Goal: Information Seeking & Learning: Understand process/instructions

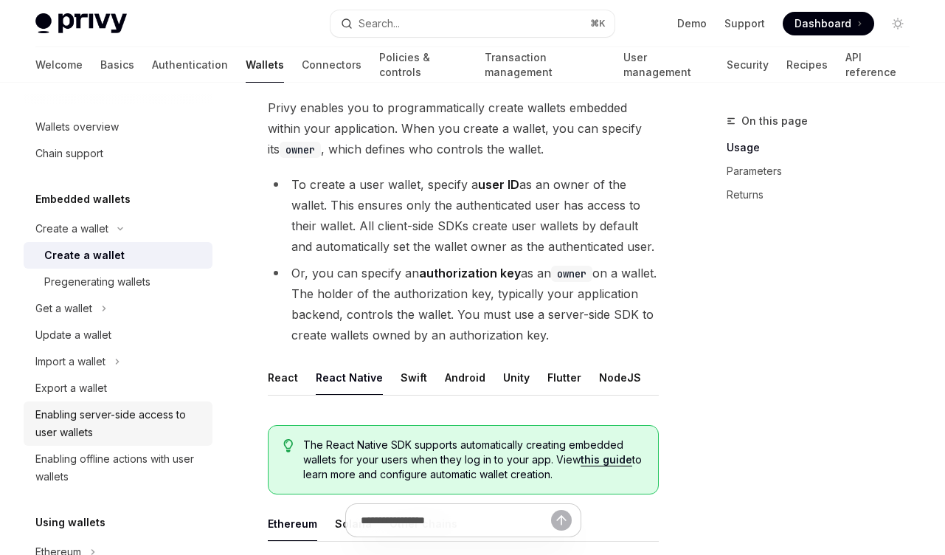
scroll to position [89, 0]
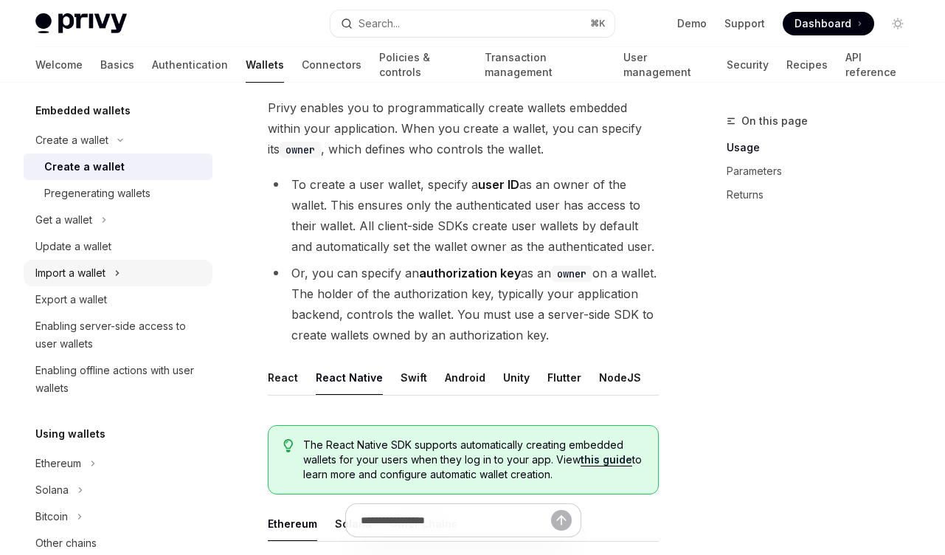
click at [111, 278] on div "Import a wallet" at bounding box center [118, 273] width 189 height 27
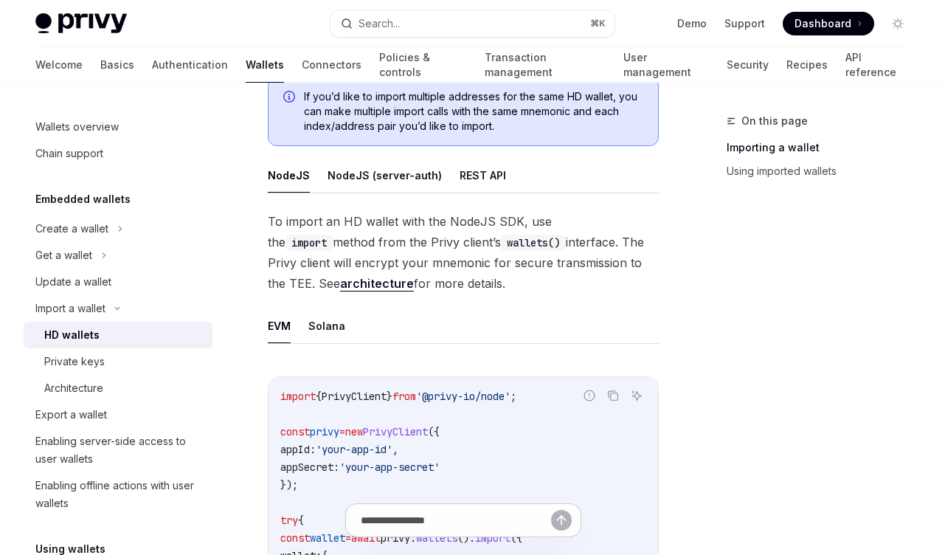
scroll to position [266, 0]
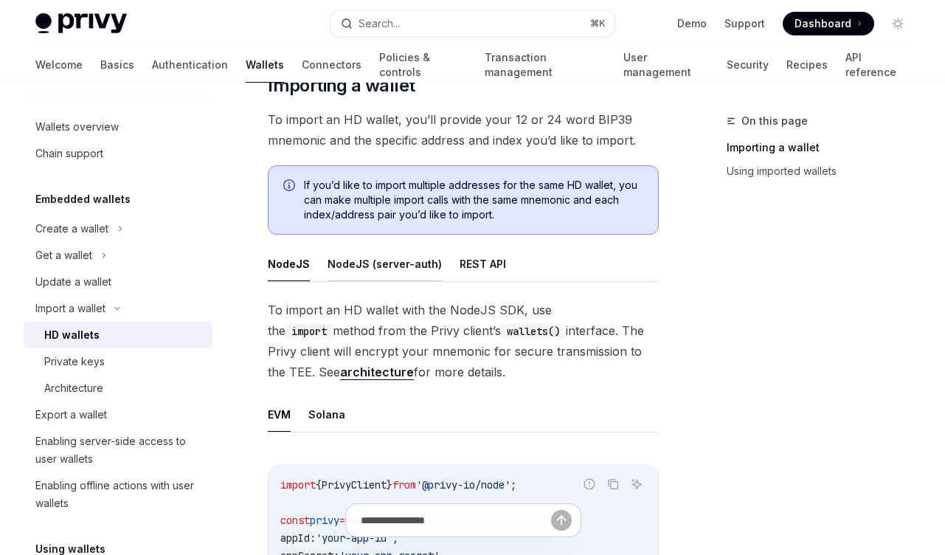
click at [373, 275] on button "NodeJS (server-auth)" at bounding box center [385, 263] width 114 height 35
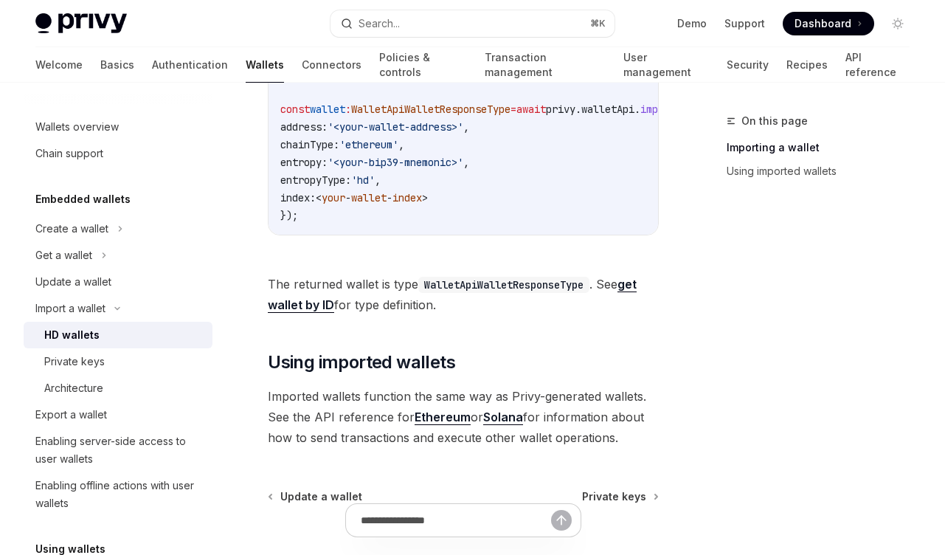
scroll to position [932, 0]
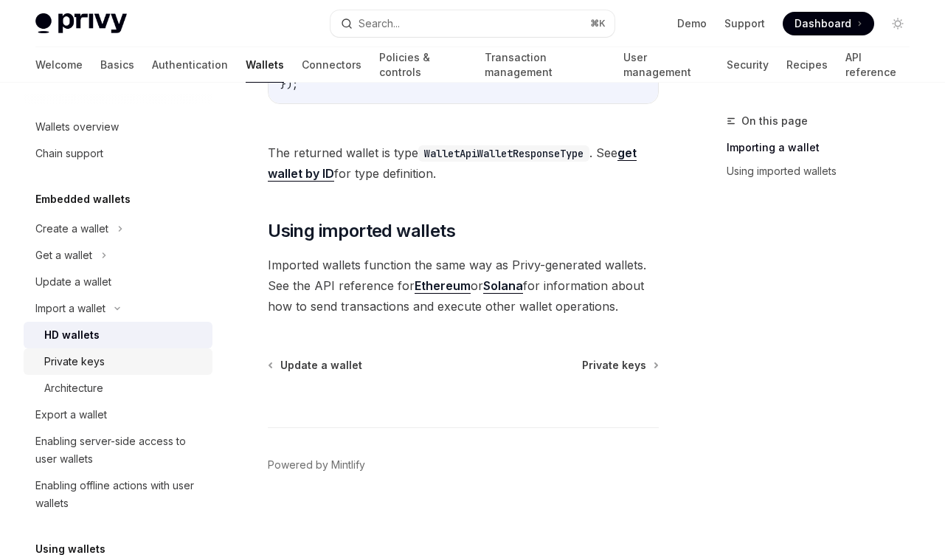
click at [133, 360] on div "Private keys" at bounding box center [123, 362] width 159 height 18
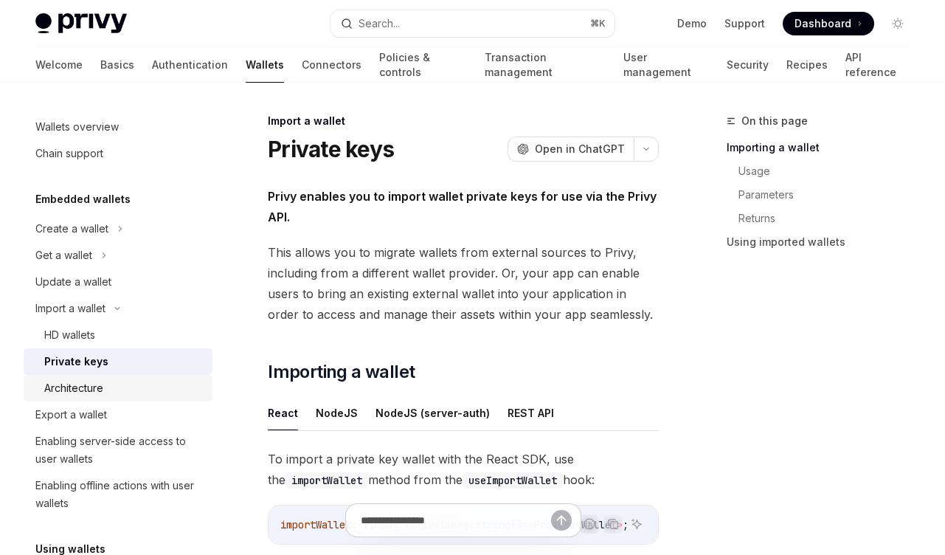
click at [115, 381] on div "Architecture" at bounding box center [123, 388] width 159 height 18
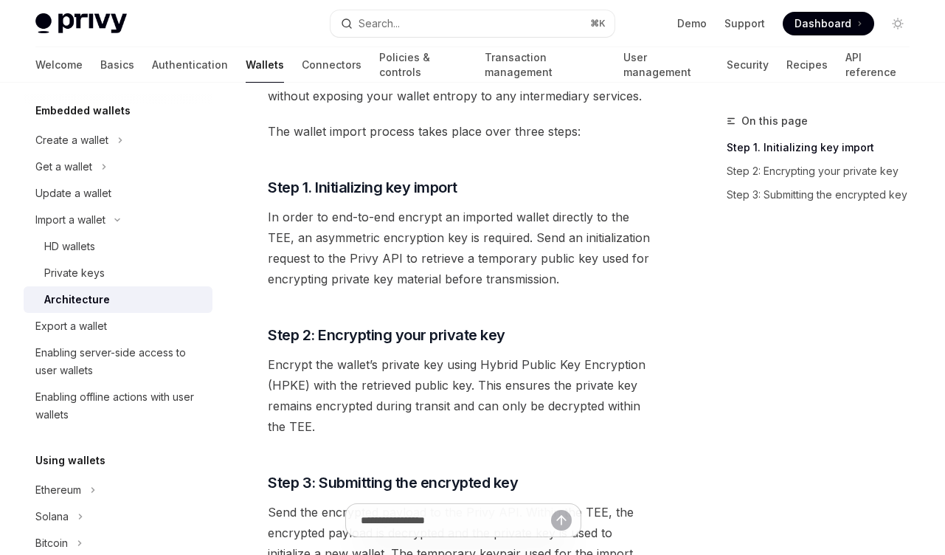
scroll to position [266, 0]
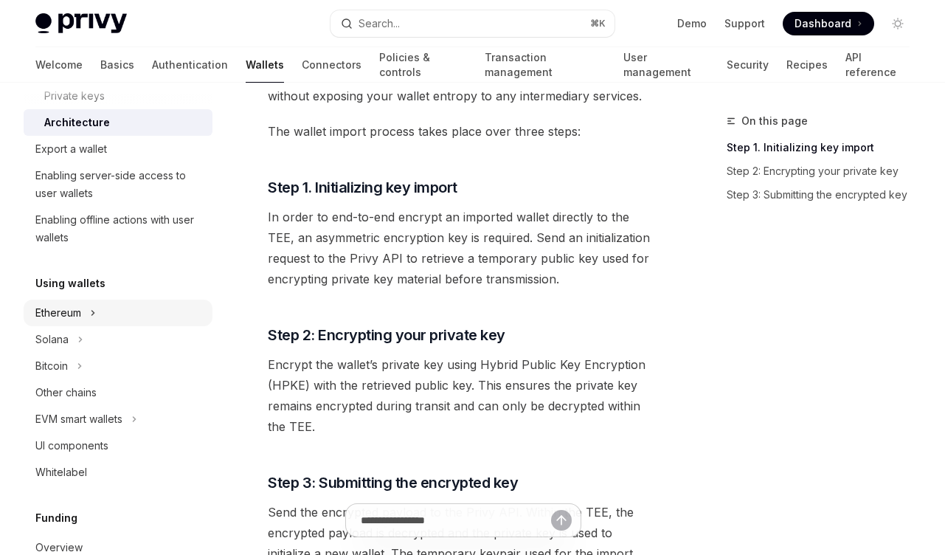
click at [110, 305] on div "Ethereum" at bounding box center [118, 313] width 189 height 27
type textarea "*"
